Goal: Check status: Check status

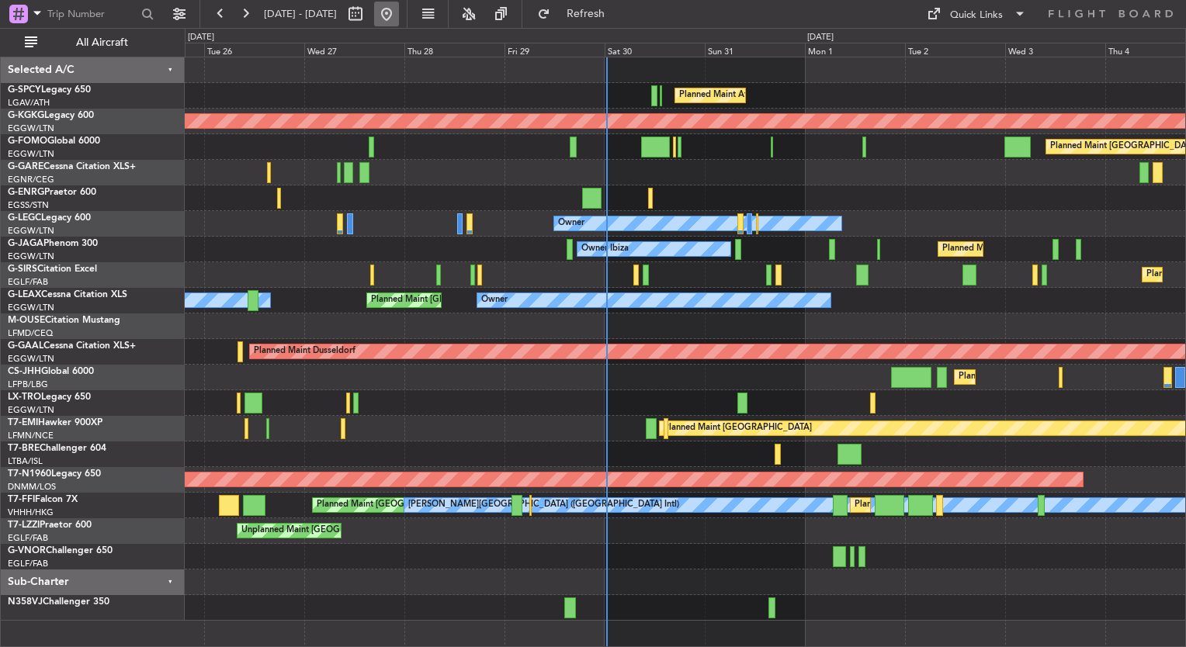
click at [399, 11] on button at bounding box center [386, 14] width 25 height 25
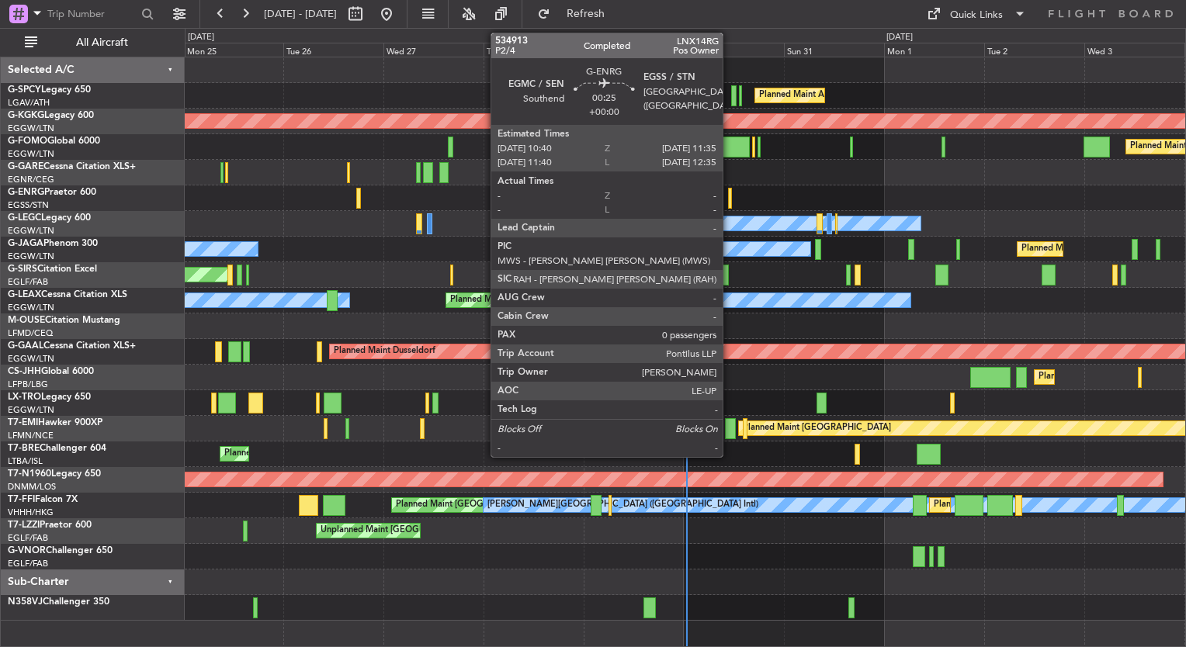
click at [729, 191] on div at bounding box center [730, 198] width 4 height 21
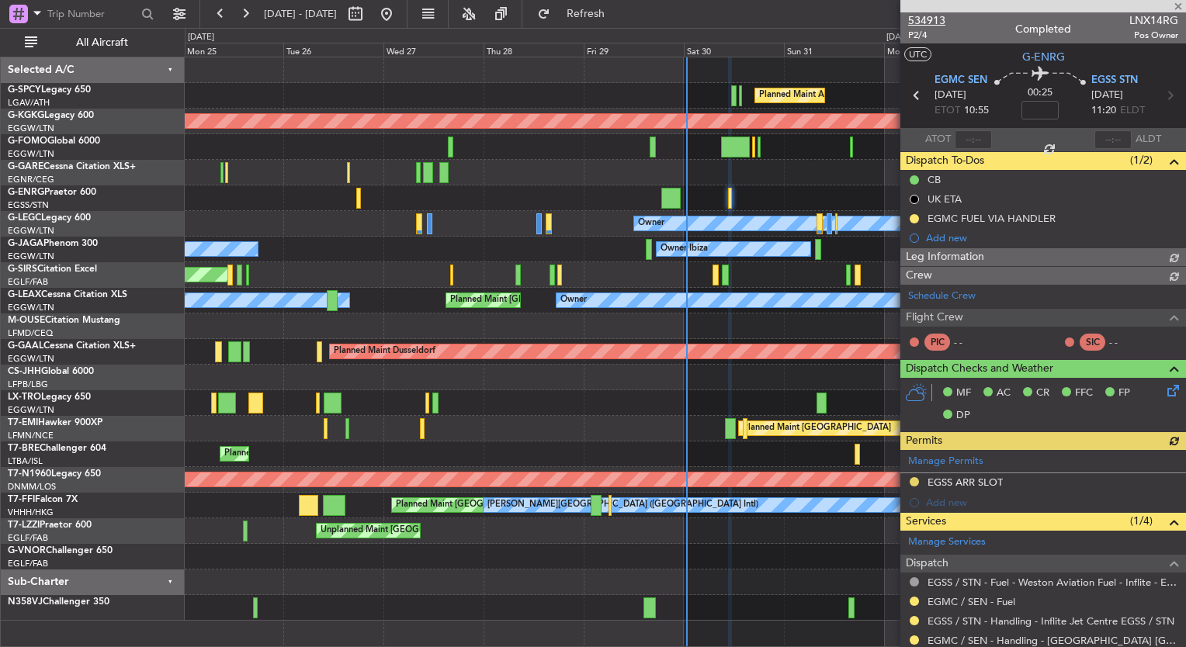
click at [927, 18] on span "534913" at bounding box center [926, 20] width 37 height 16
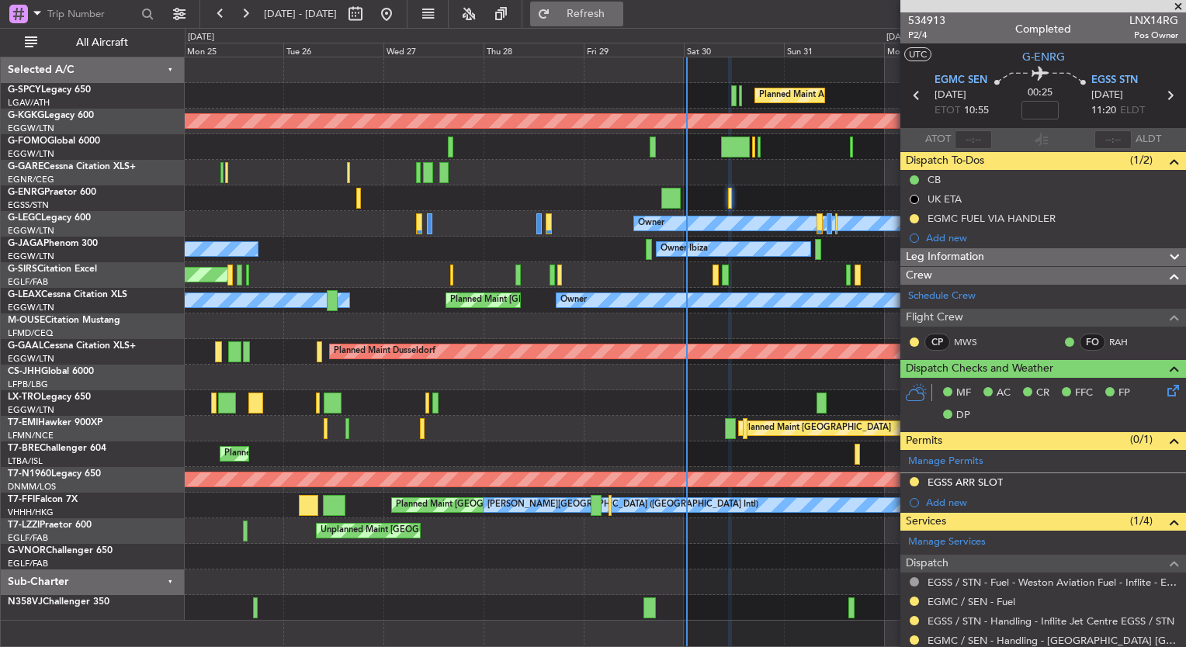
click at [614, 22] on button "Refresh" at bounding box center [576, 14] width 93 height 25
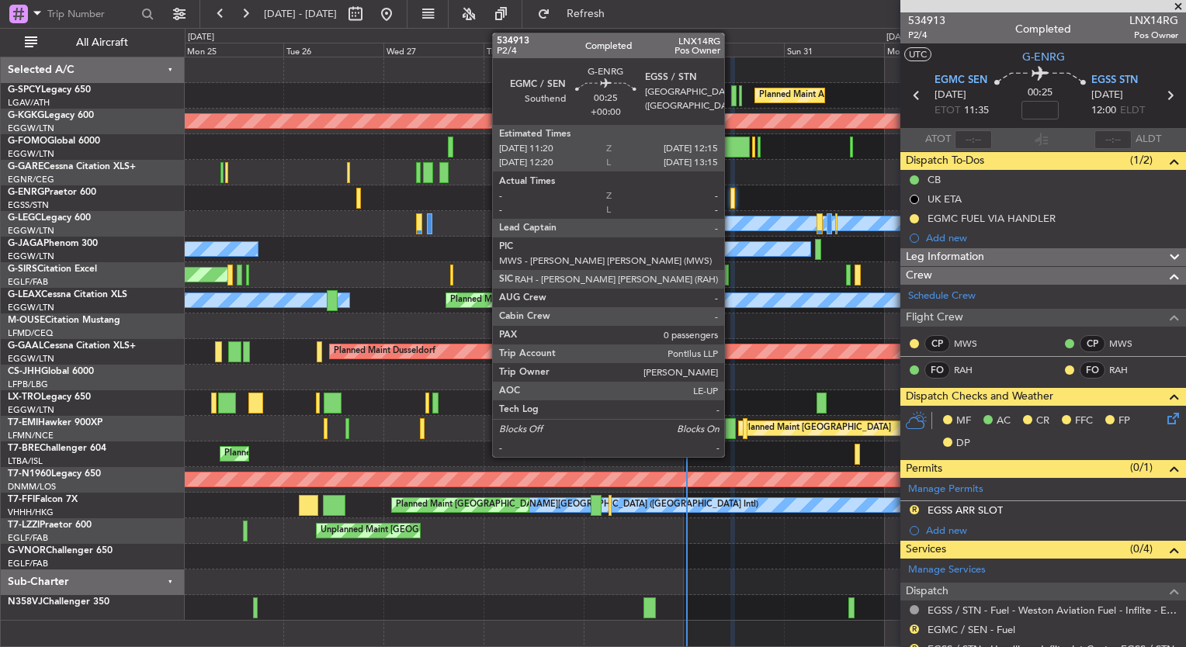
click at [731, 195] on div at bounding box center [732, 198] width 4 height 21
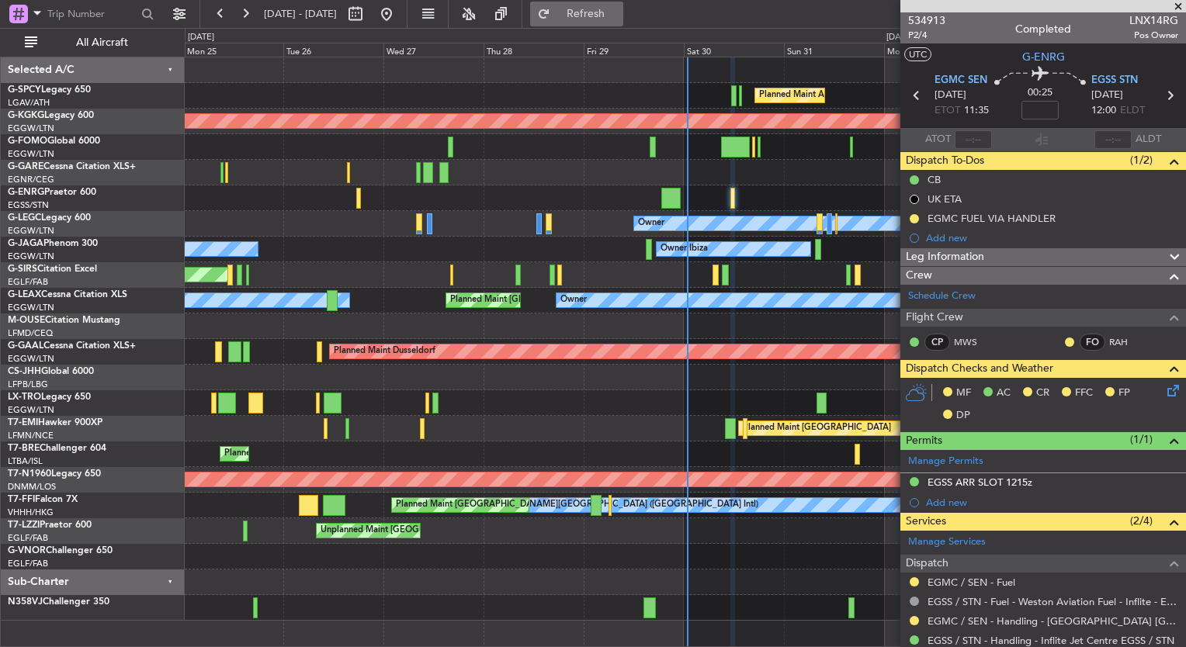
click at [600, 12] on button "Refresh" at bounding box center [576, 14] width 93 height 25
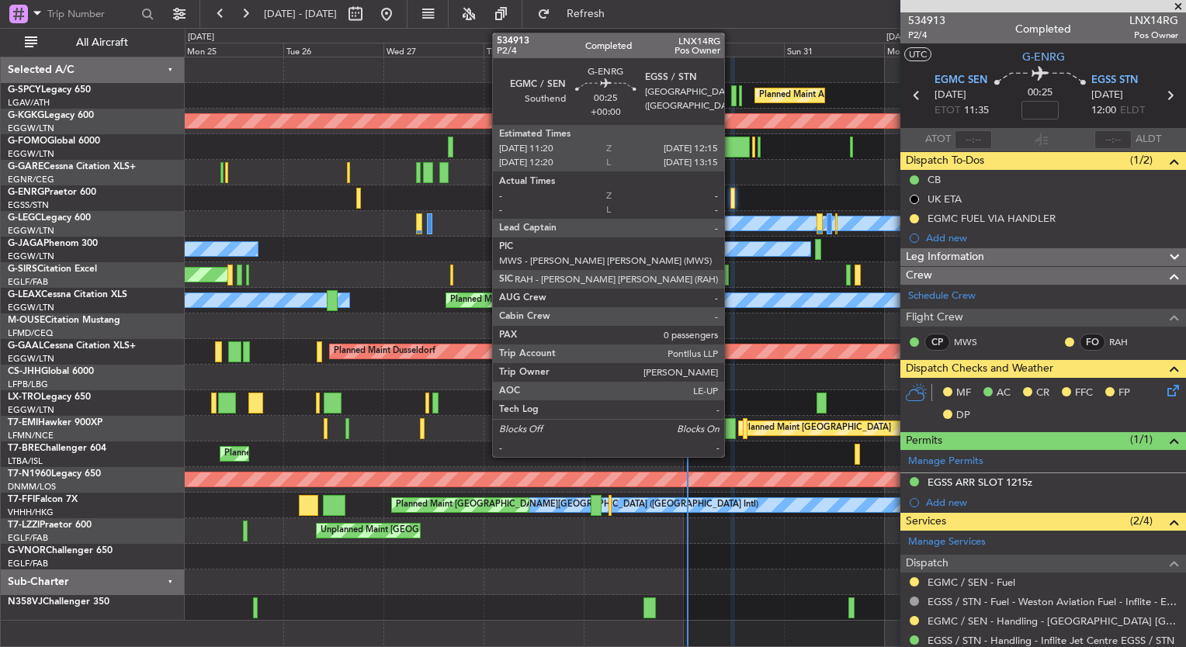
click at [731, 200] on div at bounding box center [732, 198] width 4 height 21
click at [732, 198] on div at bounding box center [732, 198] width 4 height 21
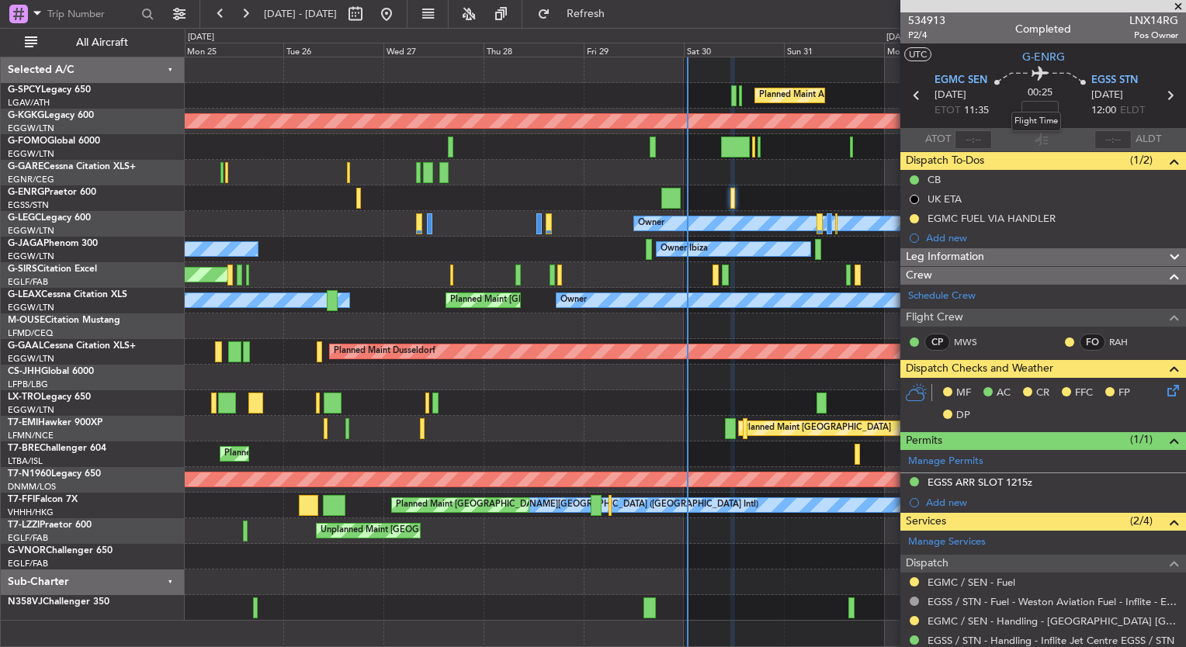
click at [1034, 92] on span "00:25" at bounding box center [1039, 93] width 25 height 16
click at [1045, 92] on span "00:25" at bounding box center [1039, 93] width 25 height 16
click at [1037, 110] on input at bounding box center [1039, 110] width 37 height 19
click at [1036, 116] on input at bounding box center [1039, 110] width 37 height 19
click at [1029, 107] on input at bounding box center [1039, 110] width 37 height 19
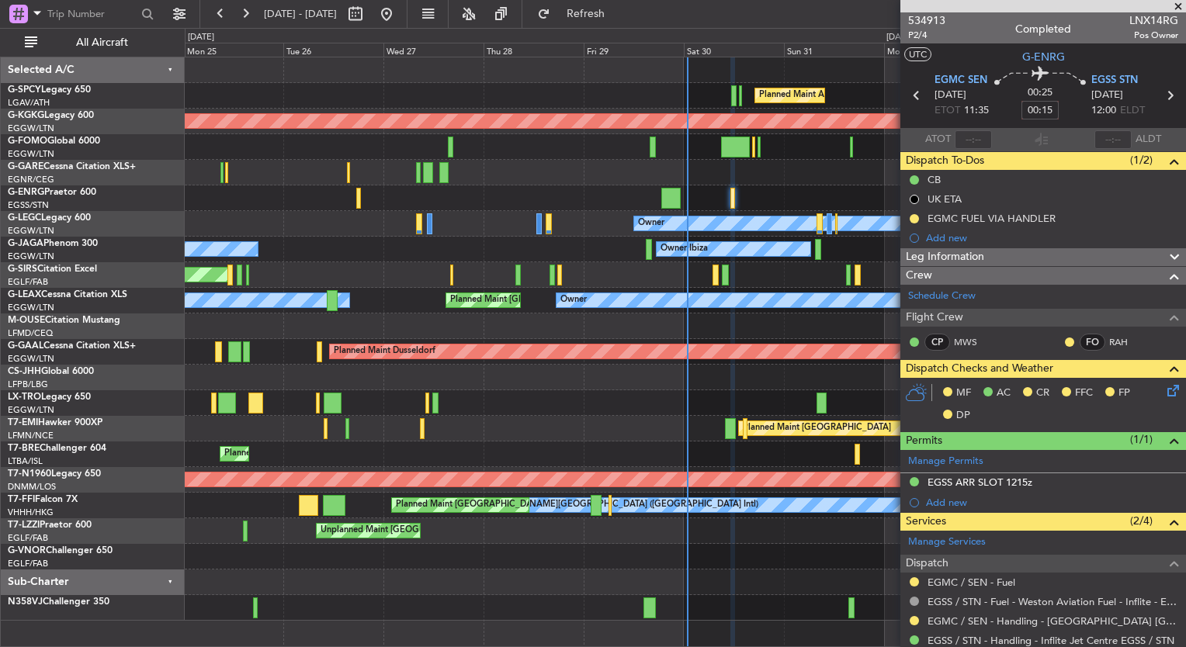
type input "+00:15"
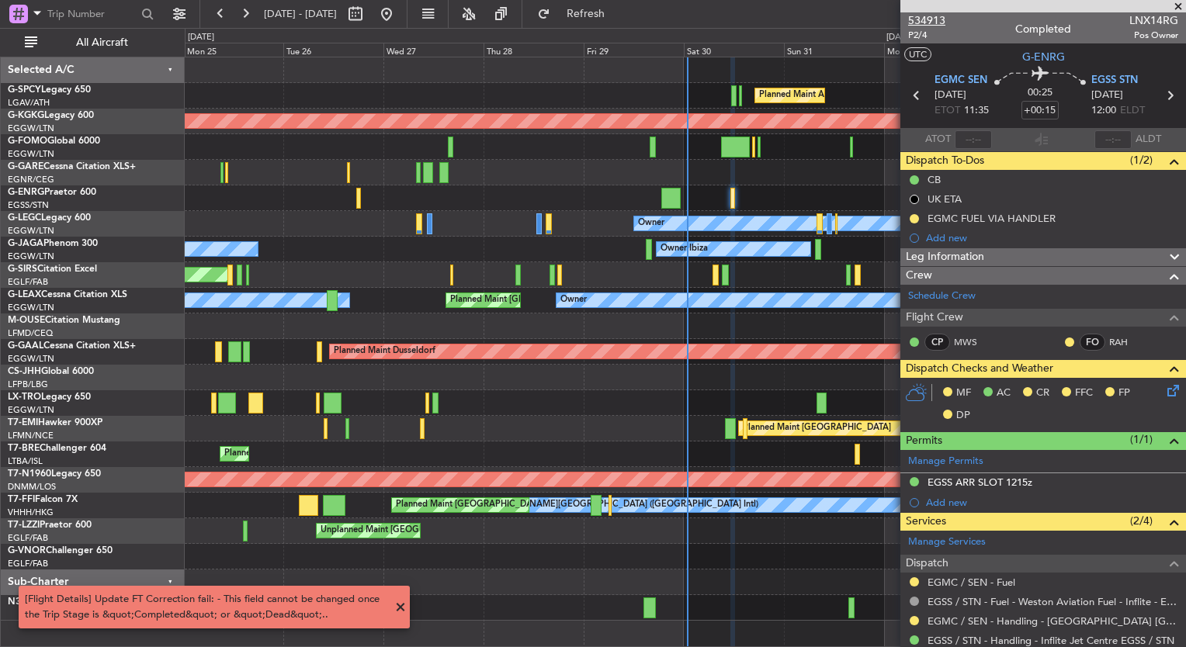
click at [942, 16] on span "534913" at bounding box center [926, 20] width 37 height 16
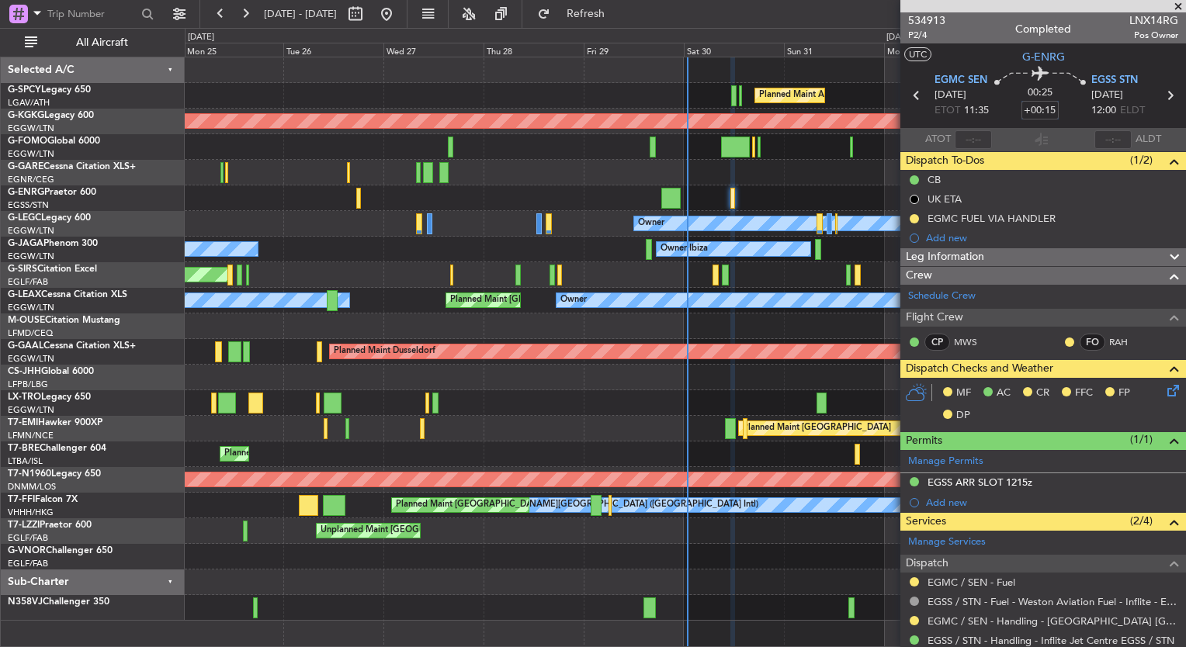
click at [1048, 109] on input "+00:15" at bounding box center [1039, 110] width 37 height 19
click at [928, 15] on span "534913" at bounding box center [926, 20] width 37 height 16
click at [1033, 110] on input at bounding box center [1039, 110] width 37 height 19
click at [1024, 110] on input "+00:15" at bounding box center [1039, 110] width 37 height 19
click at [1051, 107] on input "-00:15" at bounding box center [1039, 110] width 37 height 19
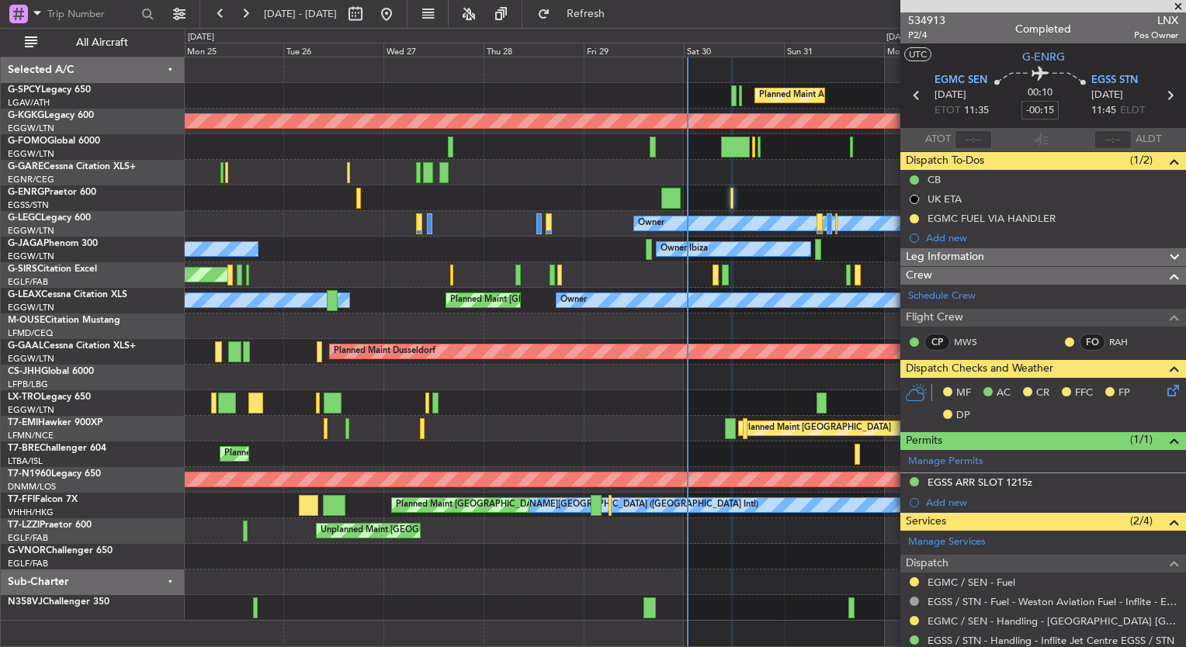
click at [1048, 113] on input "-00:15" at bounding box center [1039, 110] width 37 height 19
type input "-"
type input "+"
click at [232, 192] on div at bounding box center [685, 198] width 1000 height 26
click at [618, 11] on span "Refresh" at bounding box center [585, 14] width 65 height 11
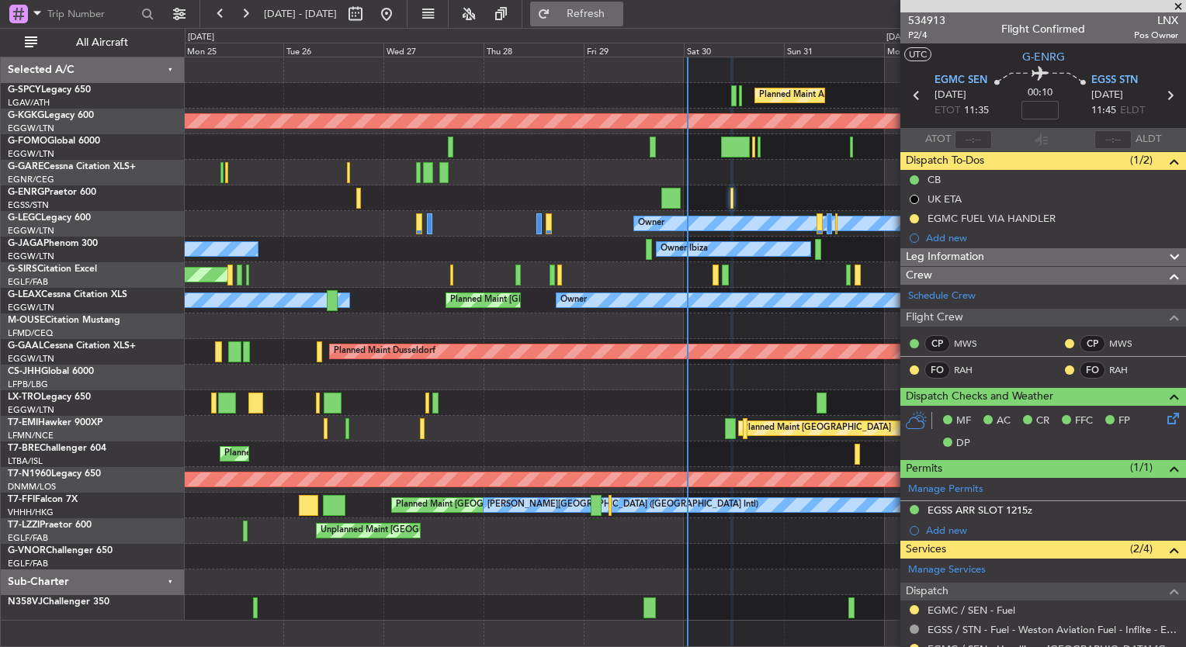
click at [623, 22] on button "Refresh" at bounding box center [576, 14] width 93 height 25
click at [270, 169] on div at bounding box center [685, 173] width 1000 height 26
click at [941, 23] on span "534913" at bounding box center [926, 20] width 37 height 16
click at [618, 12] on span "Refresh" at bounding box center [585, 14] width 65 height 11
click at [933, 22] on span "534913" at bounding box center [926, 20] width 37 height 16
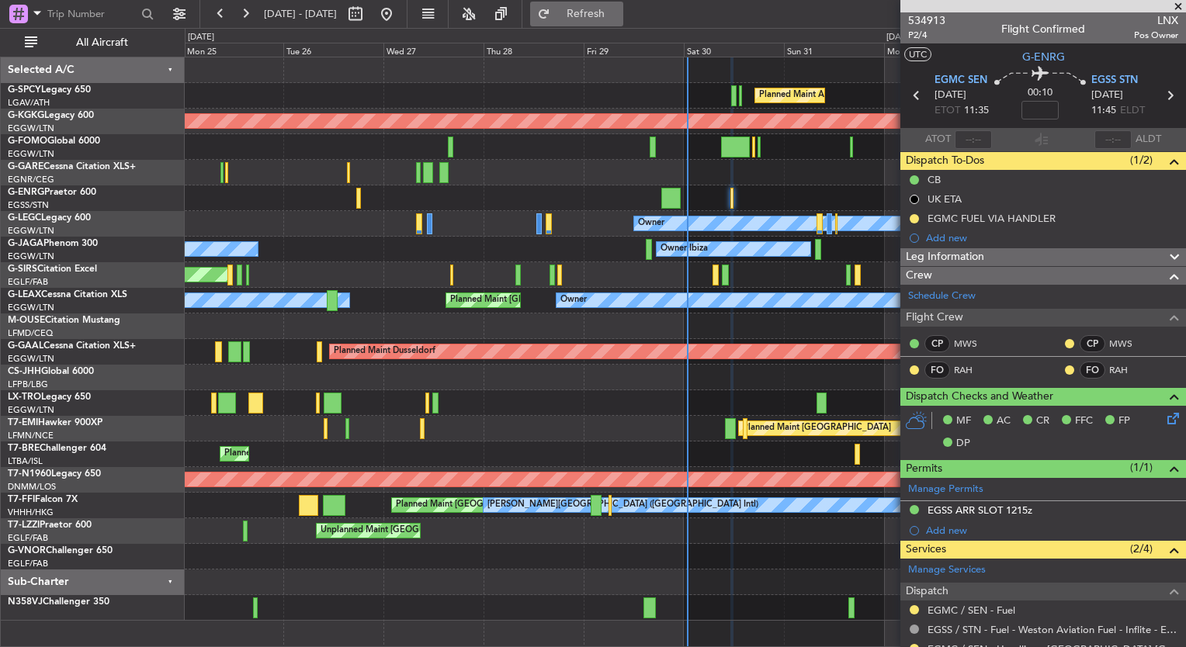
click at [602, 9] on button "Refresh" at bounding box center [576, 14] width 93 height 25
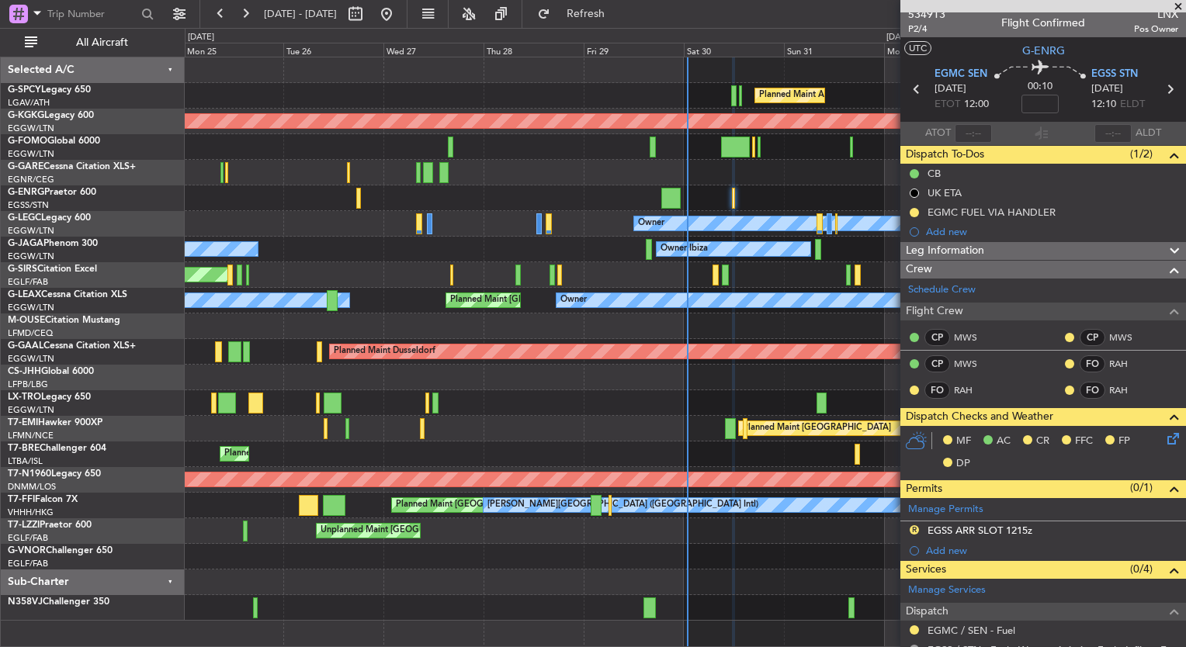
scroll to position [2, 0]
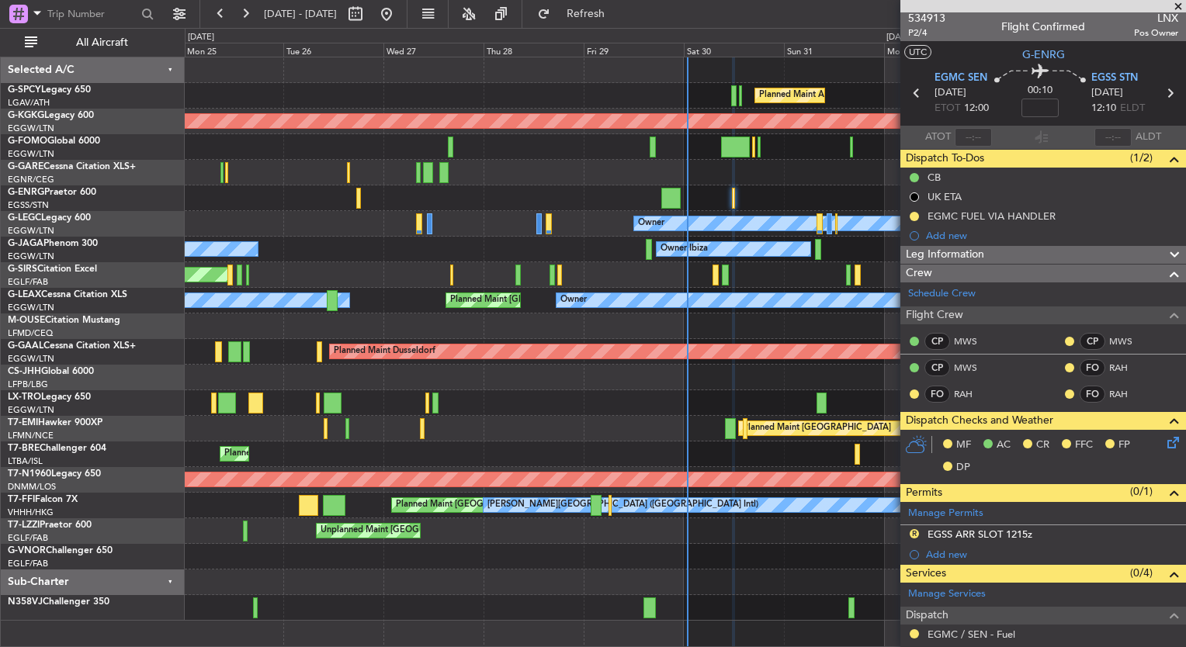
click at [270, 209] on div at bounding box center [685, 198] width 1000 height 26
click at [922, 21] on span "534913" at bounding box center [926, 18] width 37 height 16
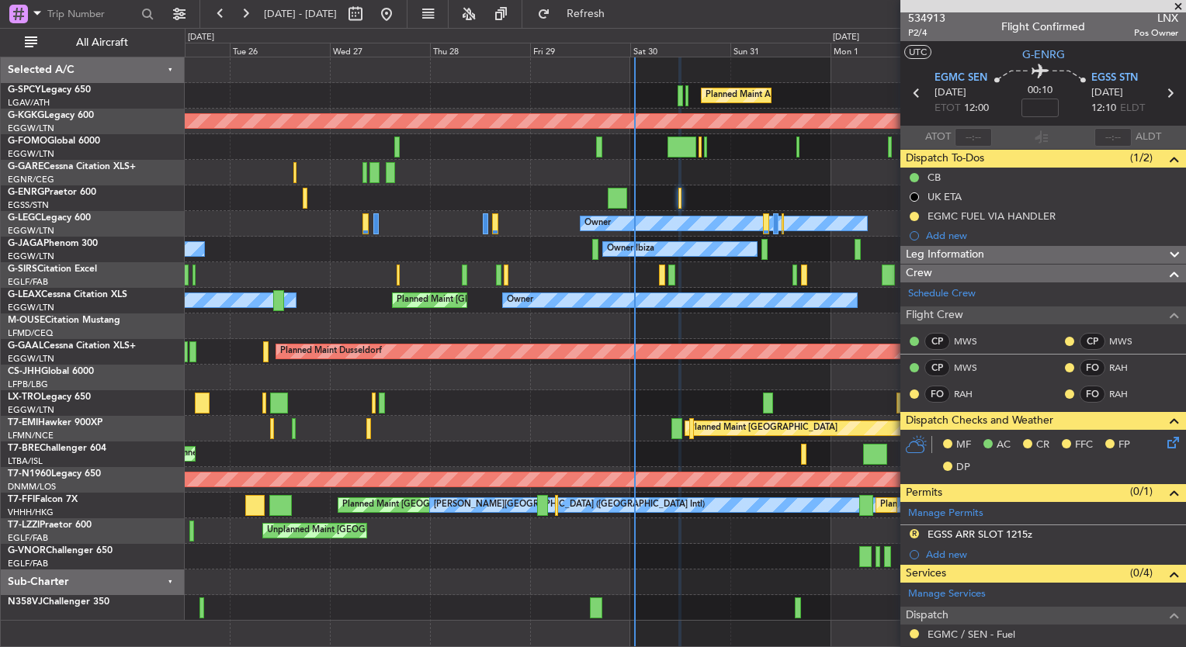
click at [664, 308] on div "Planned Maint [GEOGRAPHIC_DATA] ([GEOGRAPHIC_DATA]) Owner Owner" at bounding box center [685, 301] width 1000 height 26
